Goal: Task Accomplishment & Management: Use online tool/utility

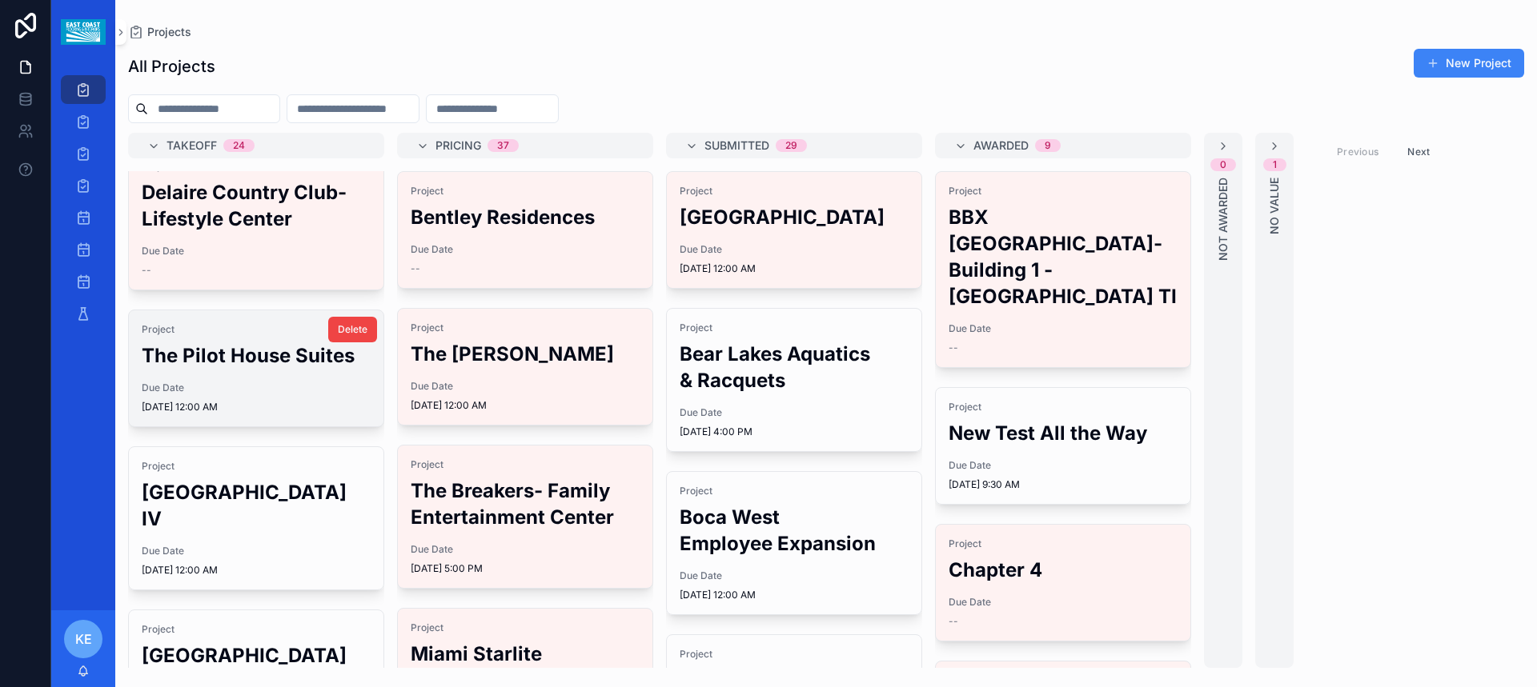
scroll to position [160, 0]
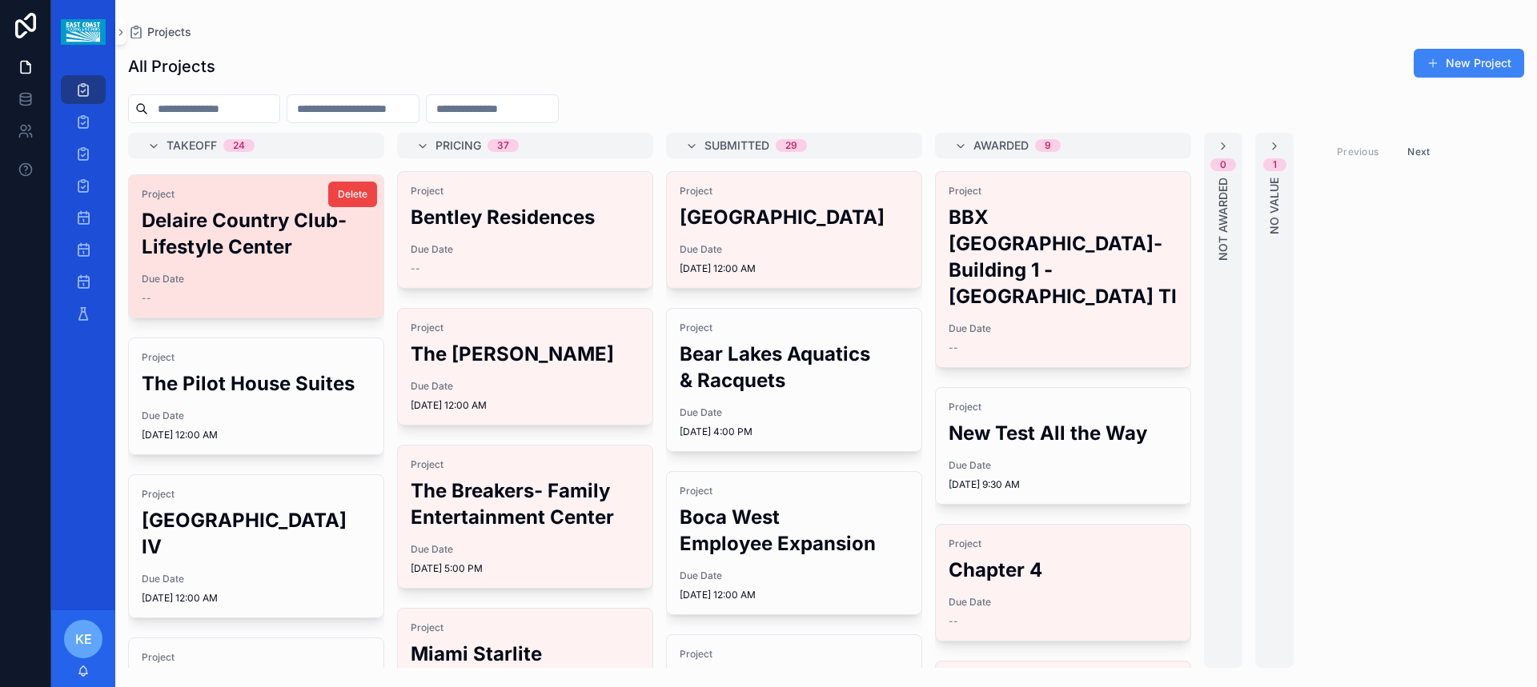
click at [283, 255] on h2 "Delaire Country Club- Lifestyle Center" at bounding box center [256, 233] width 229 height 53
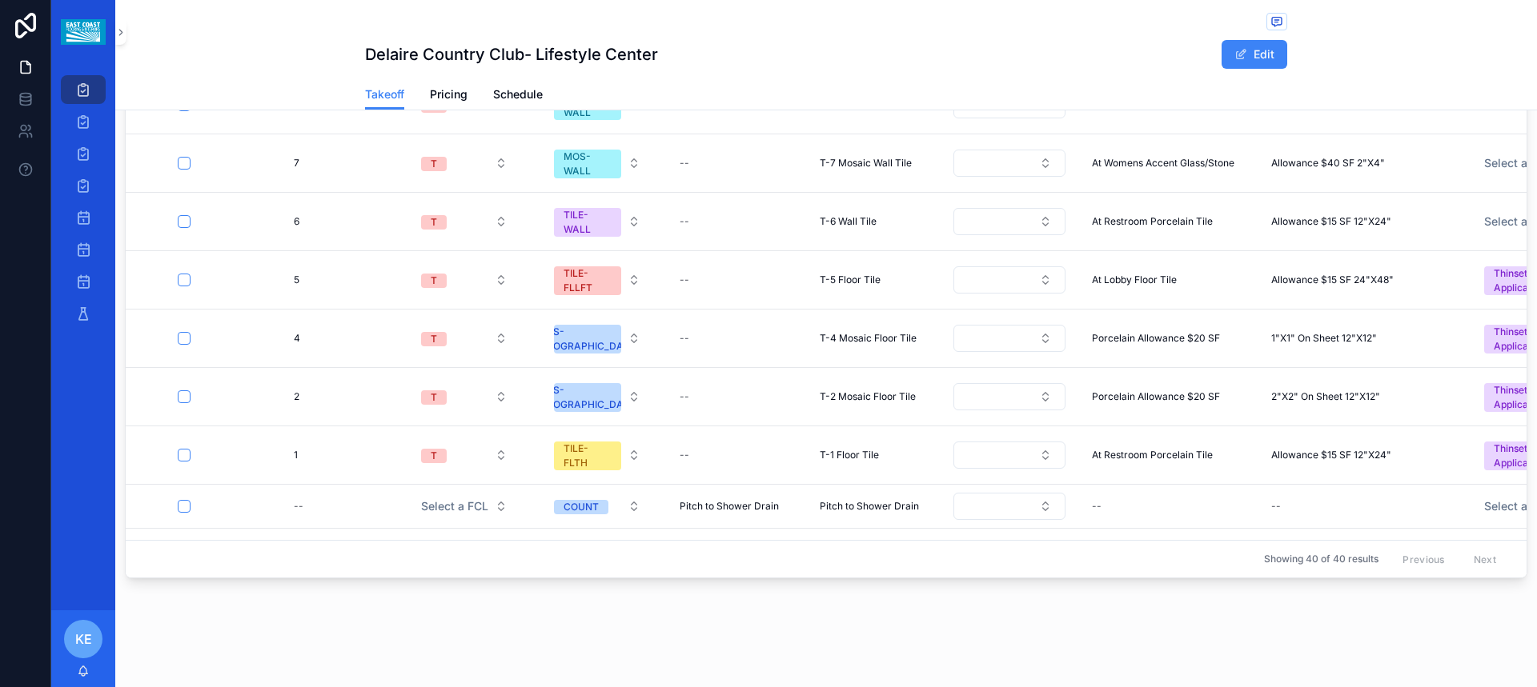
scroll to position [640, 0]
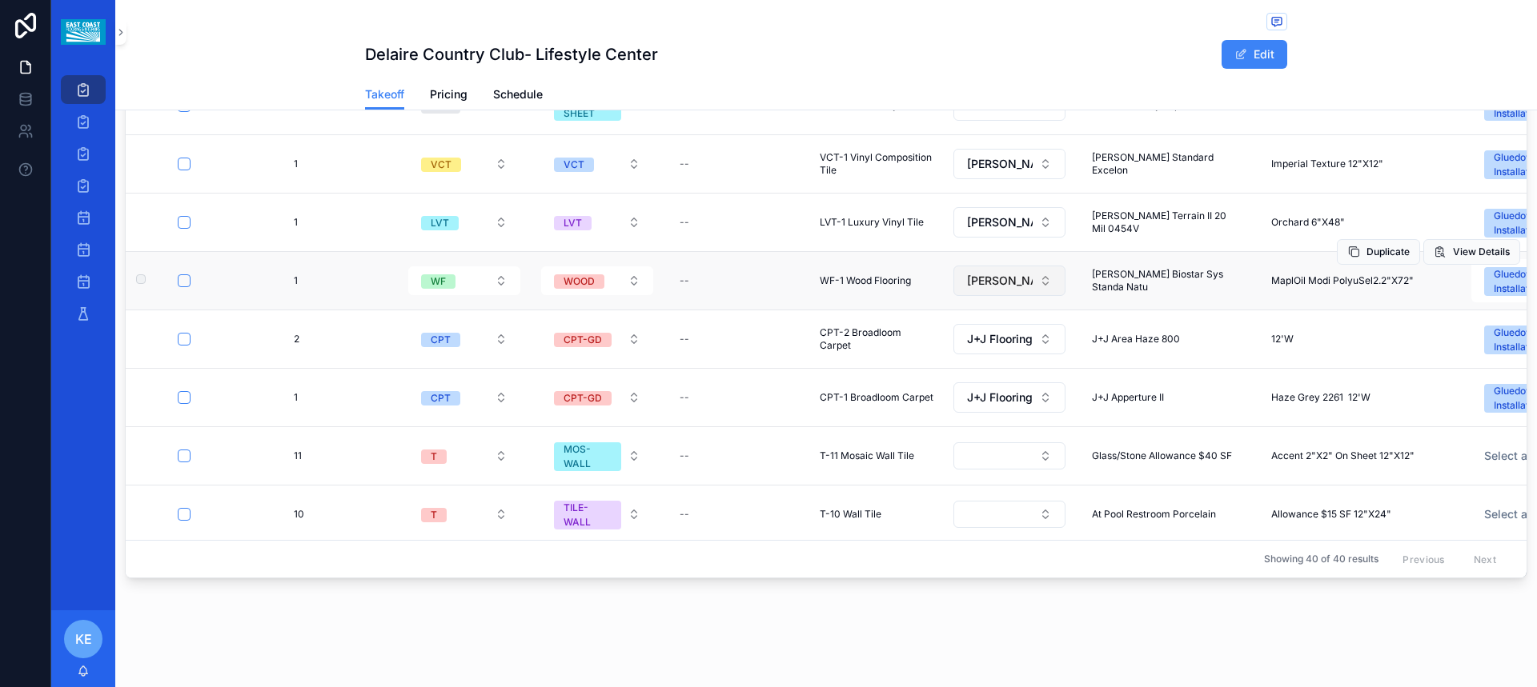
click at [1048, 286] on button "[PERSON_NAME] Sportwood Ultrastar" at bounding box center [1009, 281] width 112 height 30
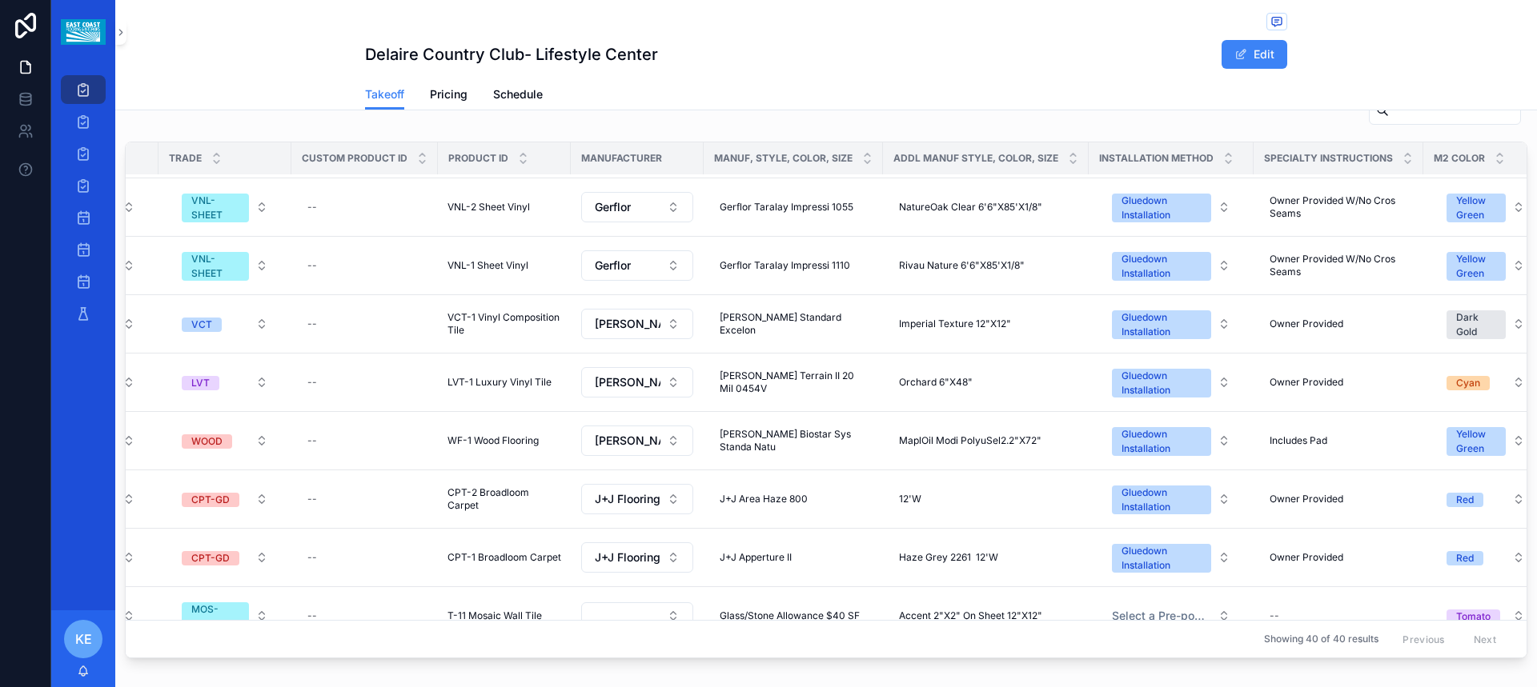
scroll to position [240, 372]
